Goal: Information Seeking & Learning: Learn about a topic

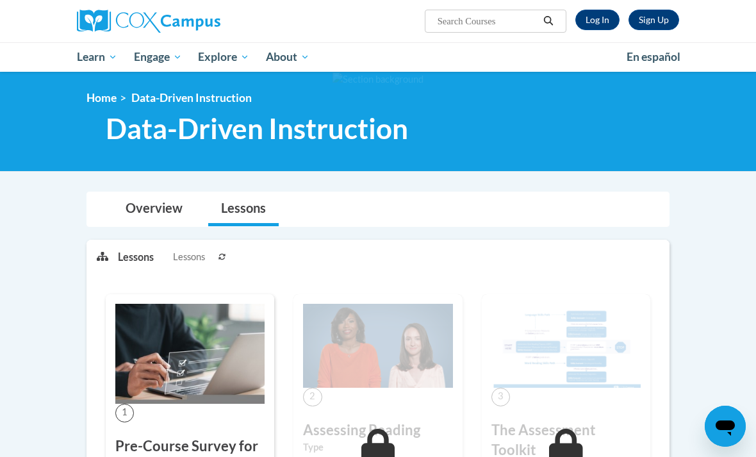
click at [595, 16] on link "Log In" at bounding box center [597, 20] width 44 height 21
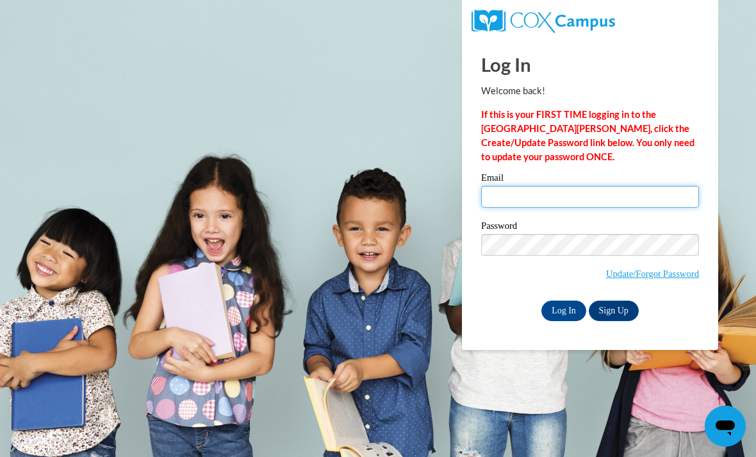
click at [581, 194] on input "Email" at bounding box center [590, 197] width 218 height 22
type input "verheyenmichaela@gmail.com"
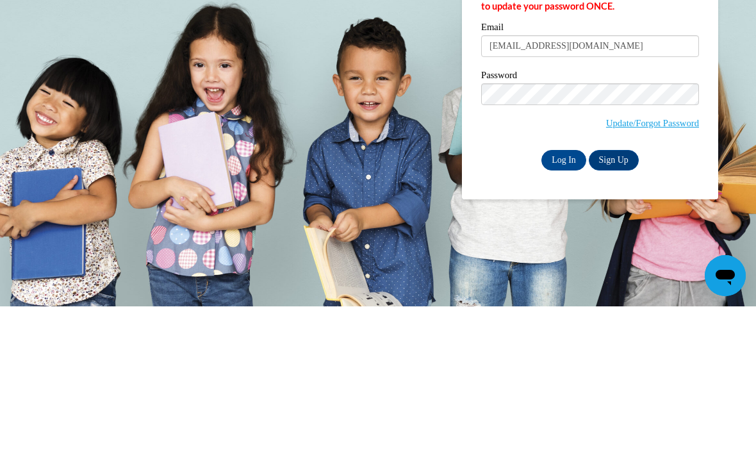
click at [561, 301] on input "Log In" at bounding box center [563, 311] width 45 height 21
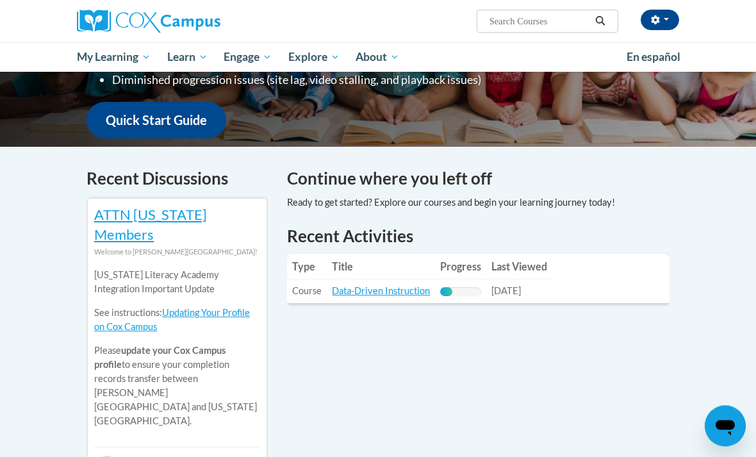
scroll to position [318, 0]
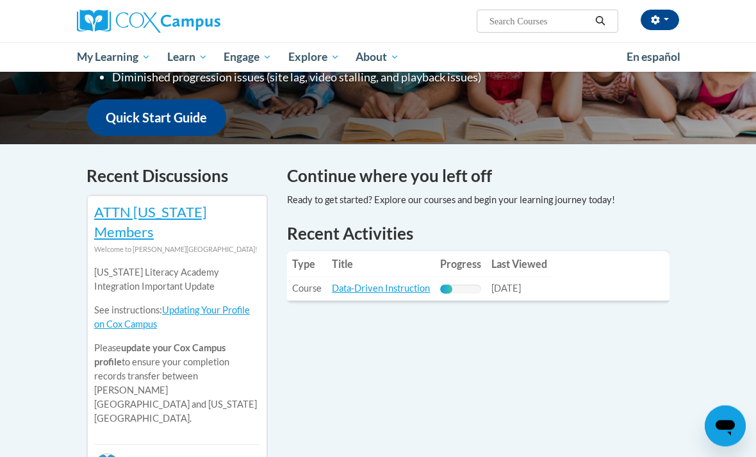
click at [377, 285] on link "Data-Driven Instruction" at bounding box center [381, 288] width 98 height 11
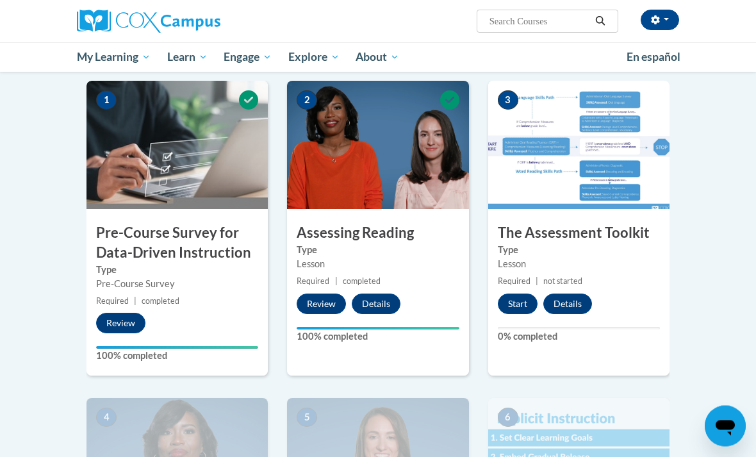
scroll to position [254, 0]
click at [513, 294] on button "Start" at bounding box center [518, 303] width 40 height 21
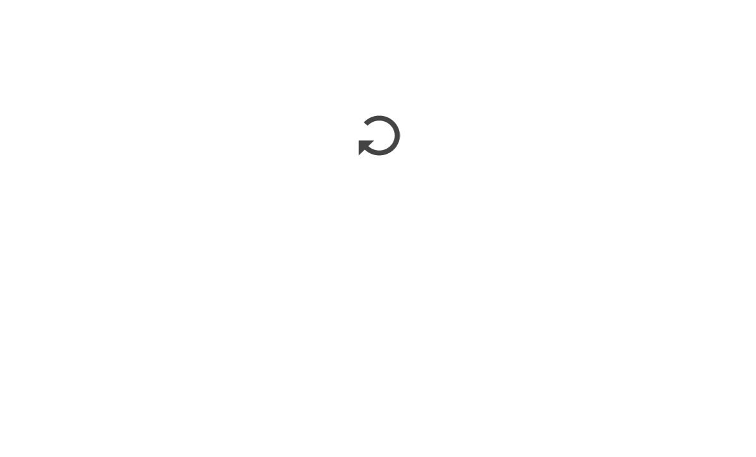
scroll to position [381, 0]
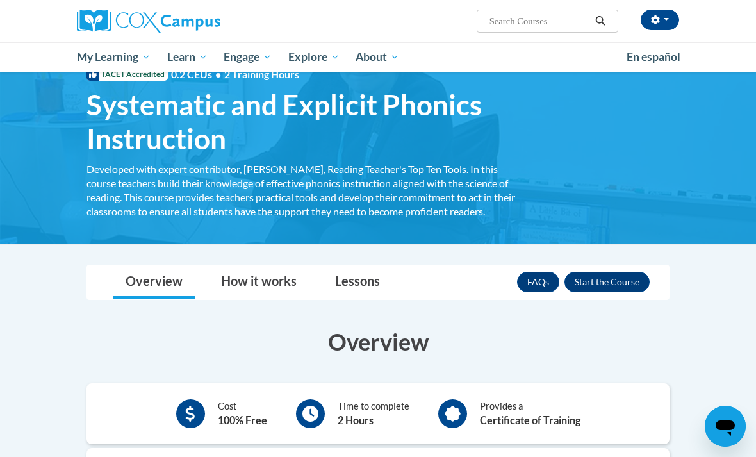
scroll to position [44, 0]
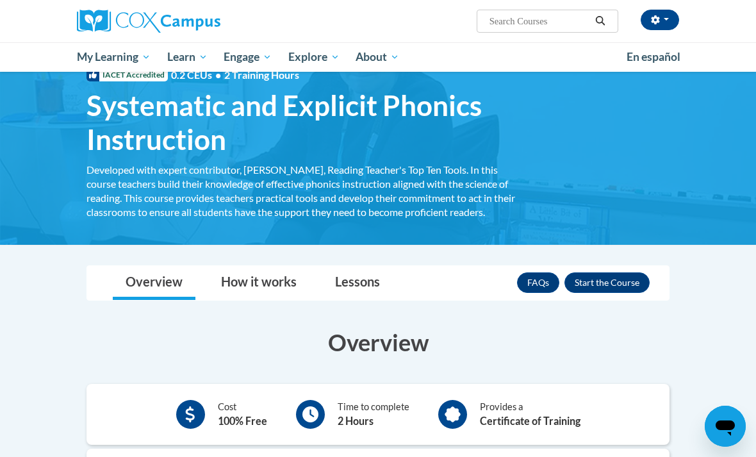
click at [616, 285] on button "Enroll" at bounding box center [607, 282] width 85 height 21
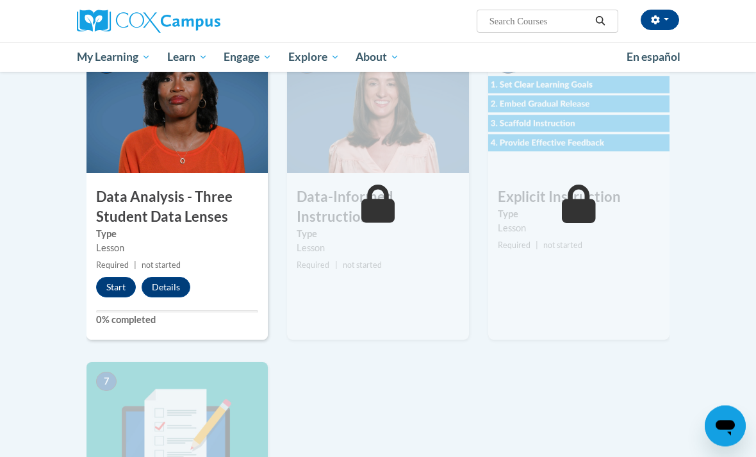
scroll to position [593, 0]
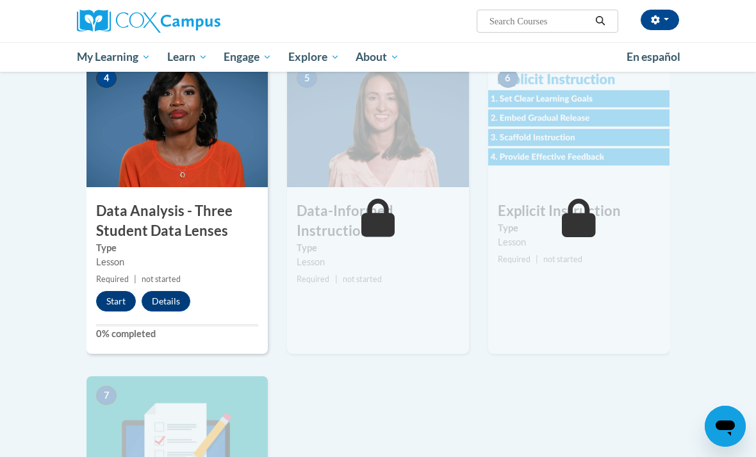
click at [114, 296] on button "Start" at bounding box center [116, 301] width 40 height 21
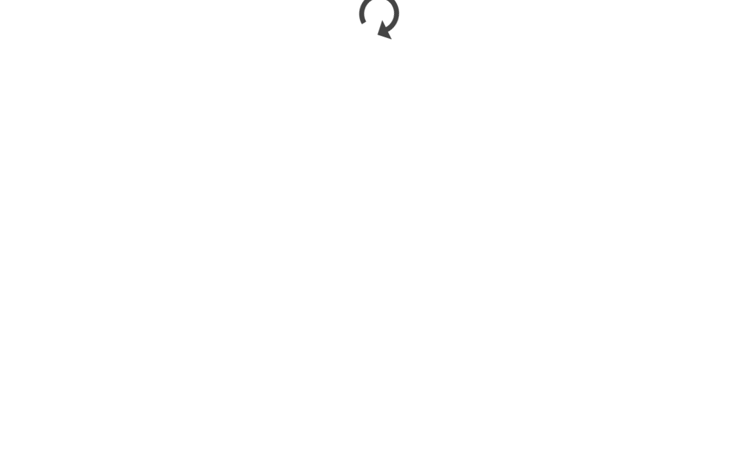
scroll to position [821, 0]
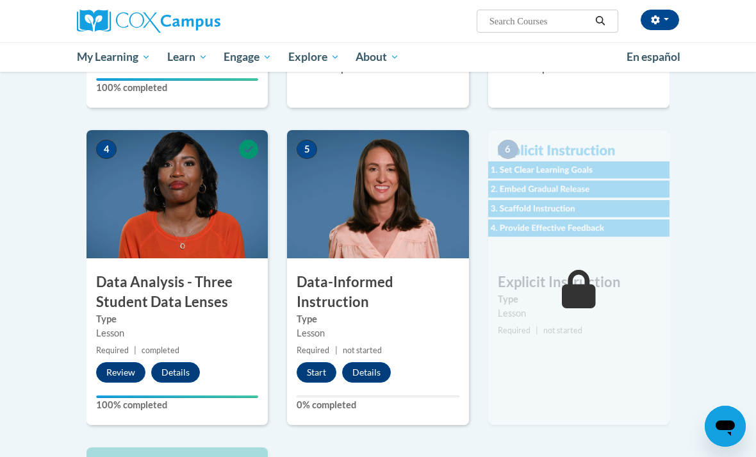
scroll to position [521, 0]
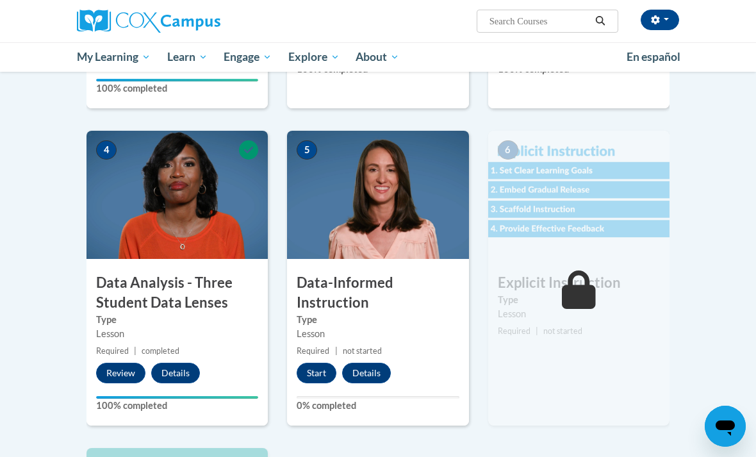
click at [314, 372] on button "Start" at bounding box center [317, 373] width 40 height 21
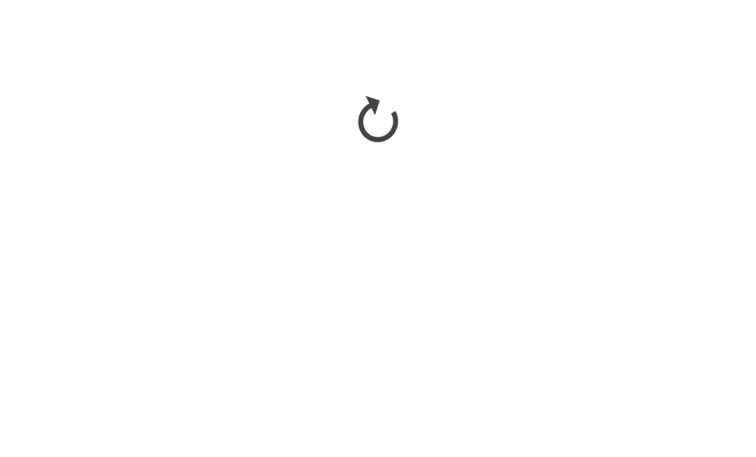
scroll to position [814, 0]
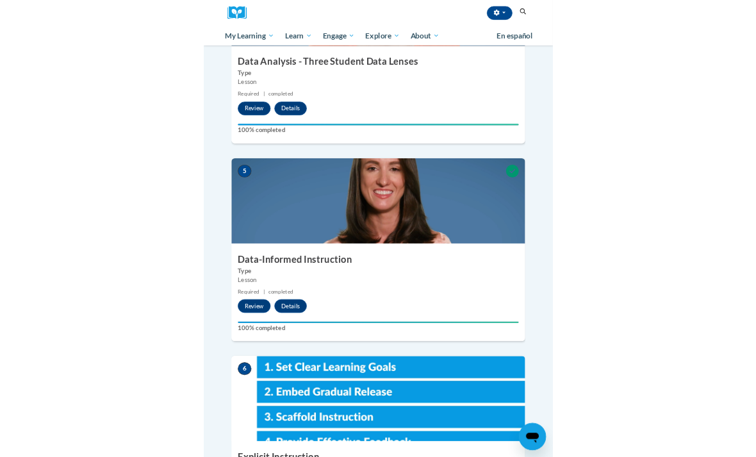
scroll to position [583, 0]
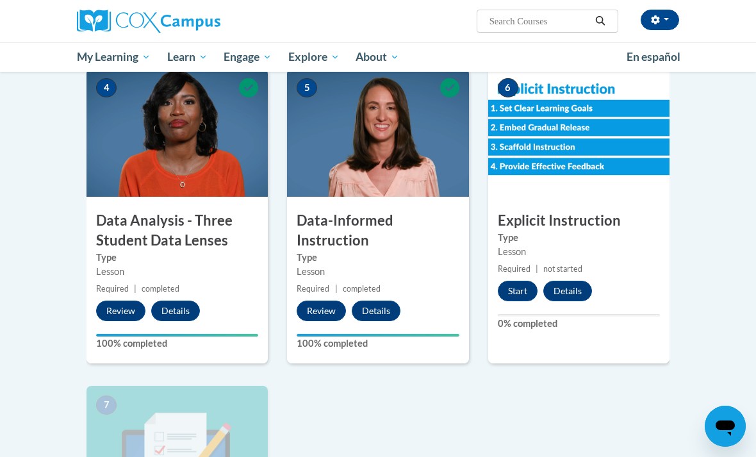
click at [526, 285] on button "Start" at bounding box center [518, 291] width 40 height 21
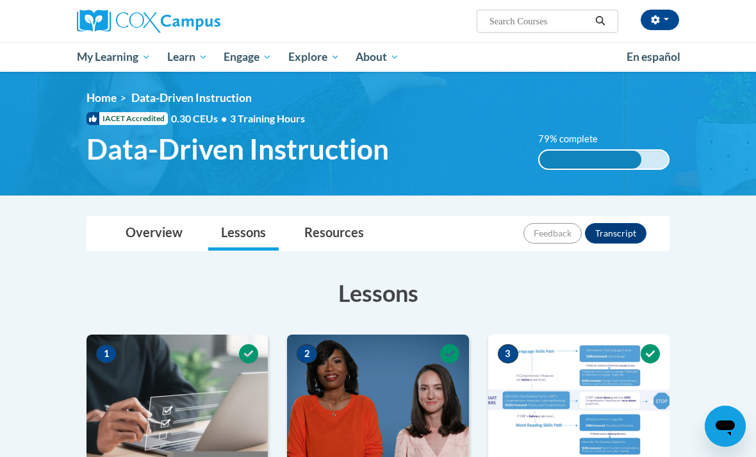
click at [661, 22] on button "button" at bounding box center [660, 20] width 38 height 21
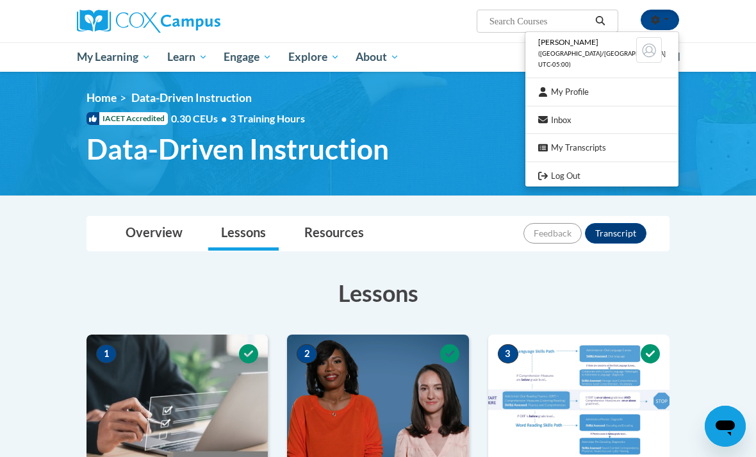
click at [593, 171] on link "Log Out" at bounding box center [601, 176] width 153 height 16
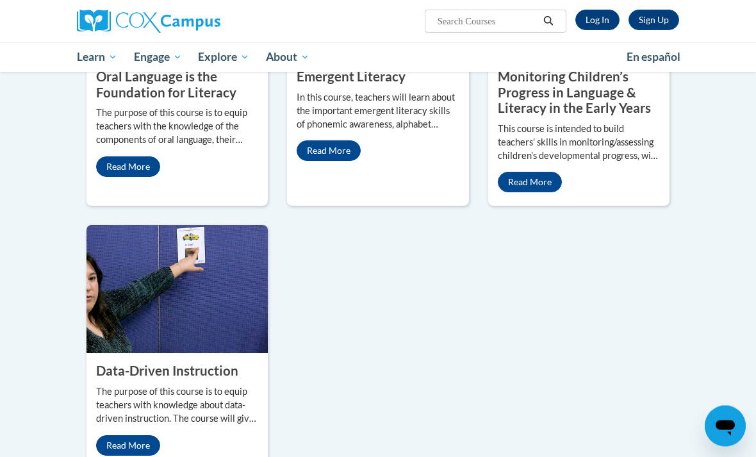
scroll to position [657, 0]
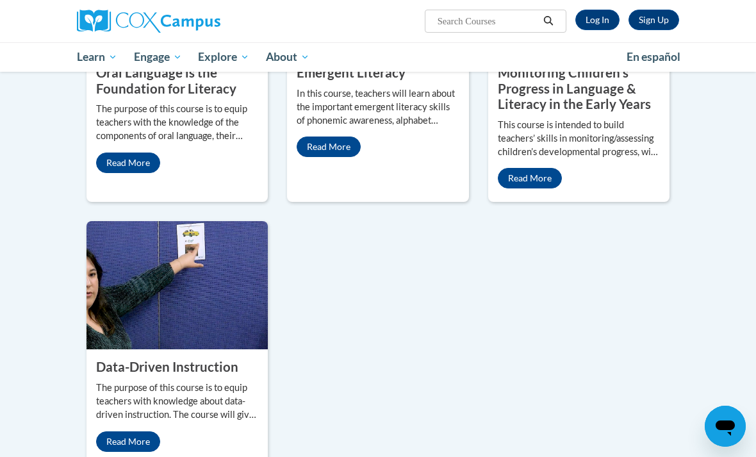
click at [120, 173] on link "Read More" at bounding box center [128, 163] width 64 height 21
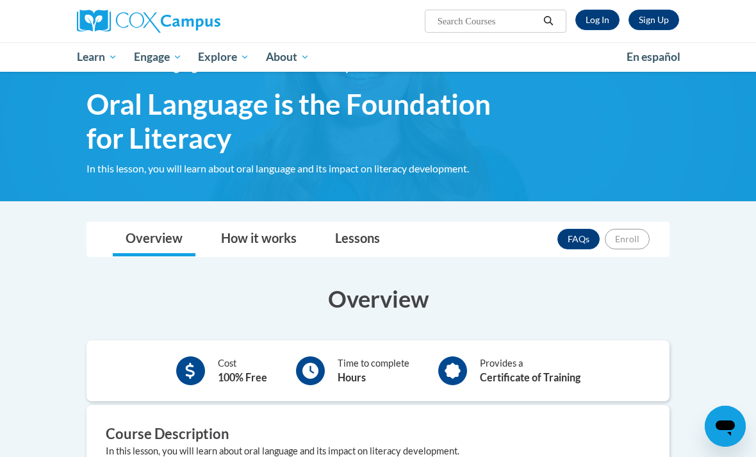
scroll to position [34, 0]
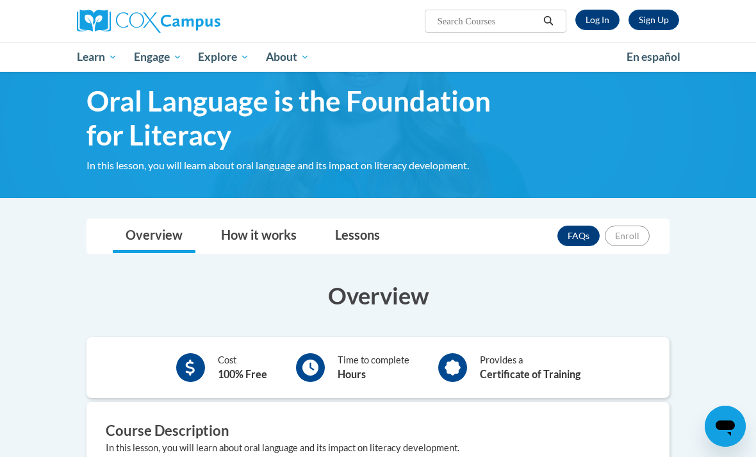
click at [654, 224] on div "Overview How it works Lessons FAQs Enroll" at bounding box center [378, 236] width 563 height 34
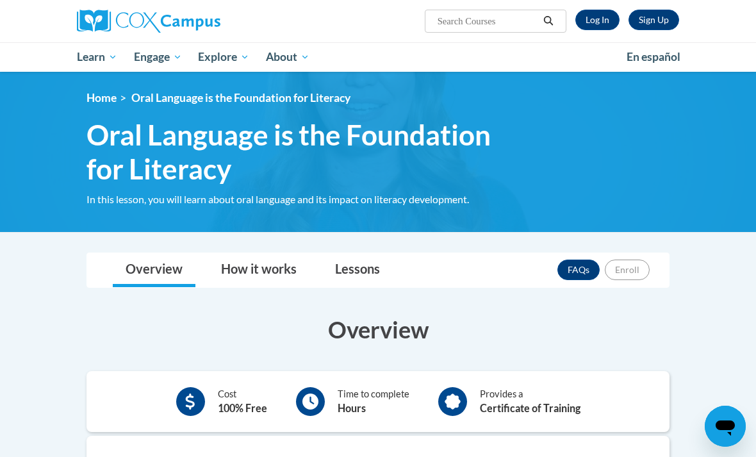
click at [144, 23] on img at bounding box center [149, 21] width 144 height 23
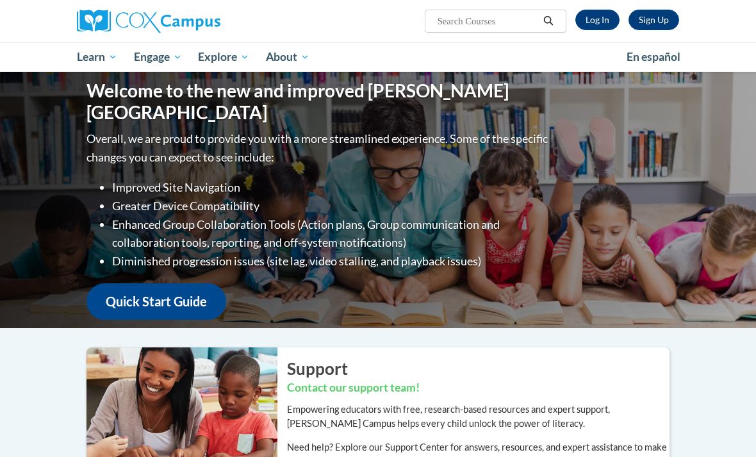
click at [165, 22] on img at bounding box center [149, 21] width 144 height 23
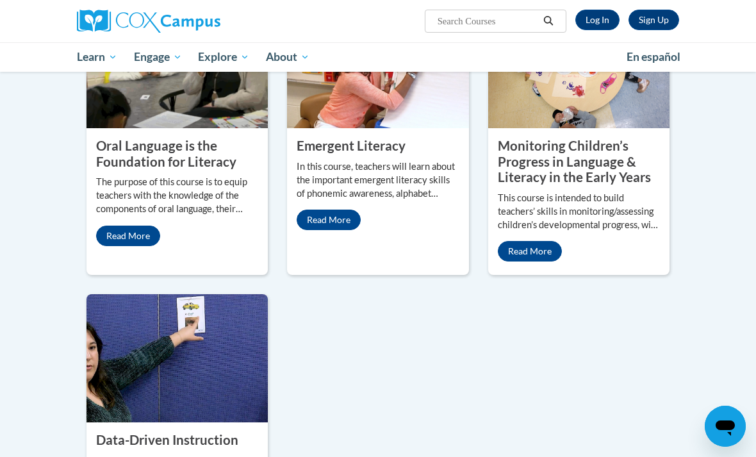
scroll to position [609, 0]
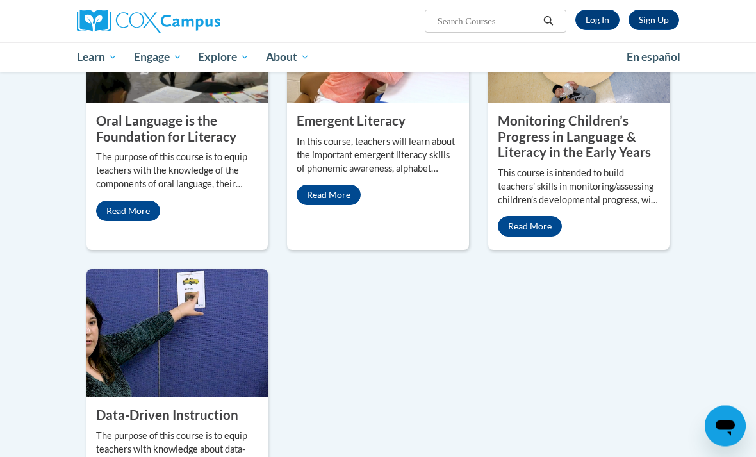
click at [326, 206] on link "Read More" at bounding box center [329, 195] width 64 height 21
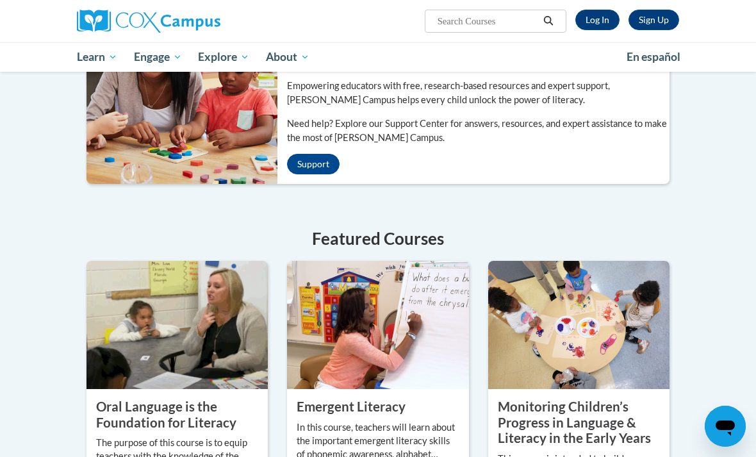
scroll to position [0, 0]
